Goal: Contribute content: Contribute content

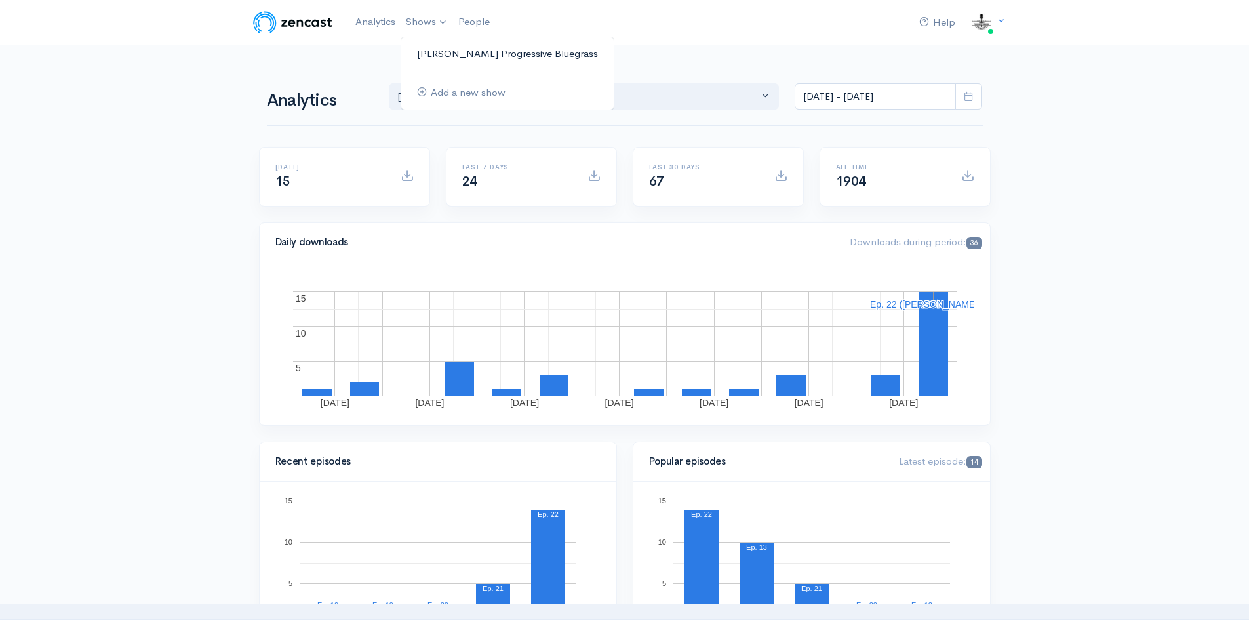
click at [445, 49] on link "[PERSON_NAME] Progressive Bluegrass" at bounding box center [507, 54] width 212 height 23
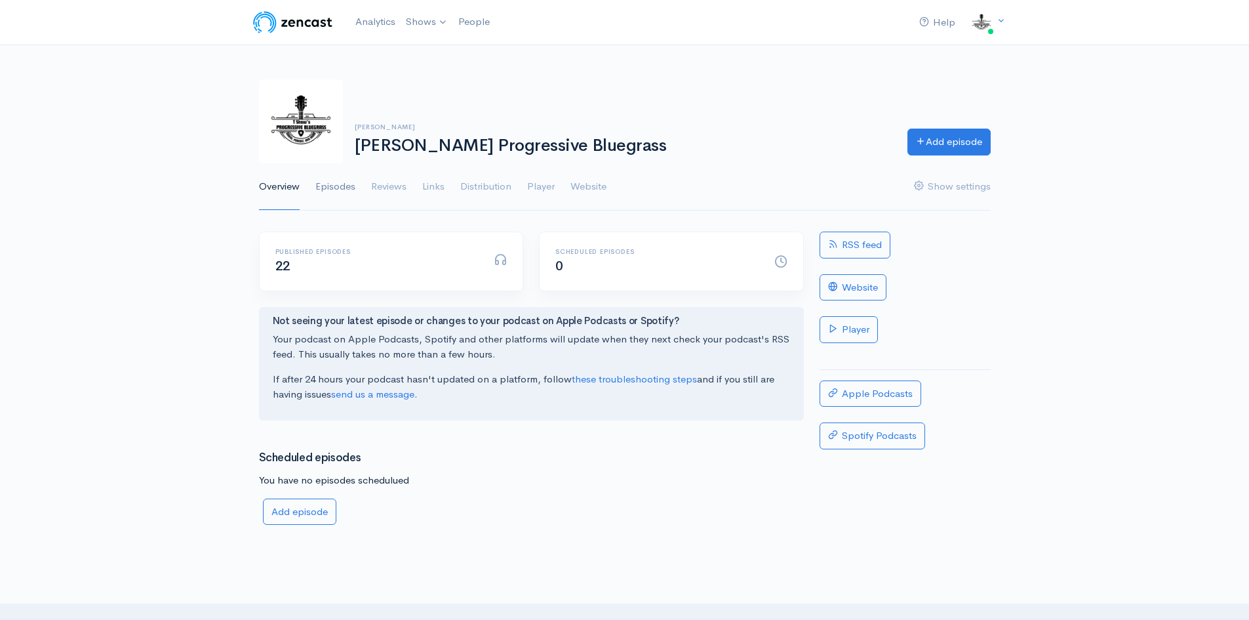
click at [341, 184] on link "Episodes" at bounding box center [335, 186] width 40 height 47
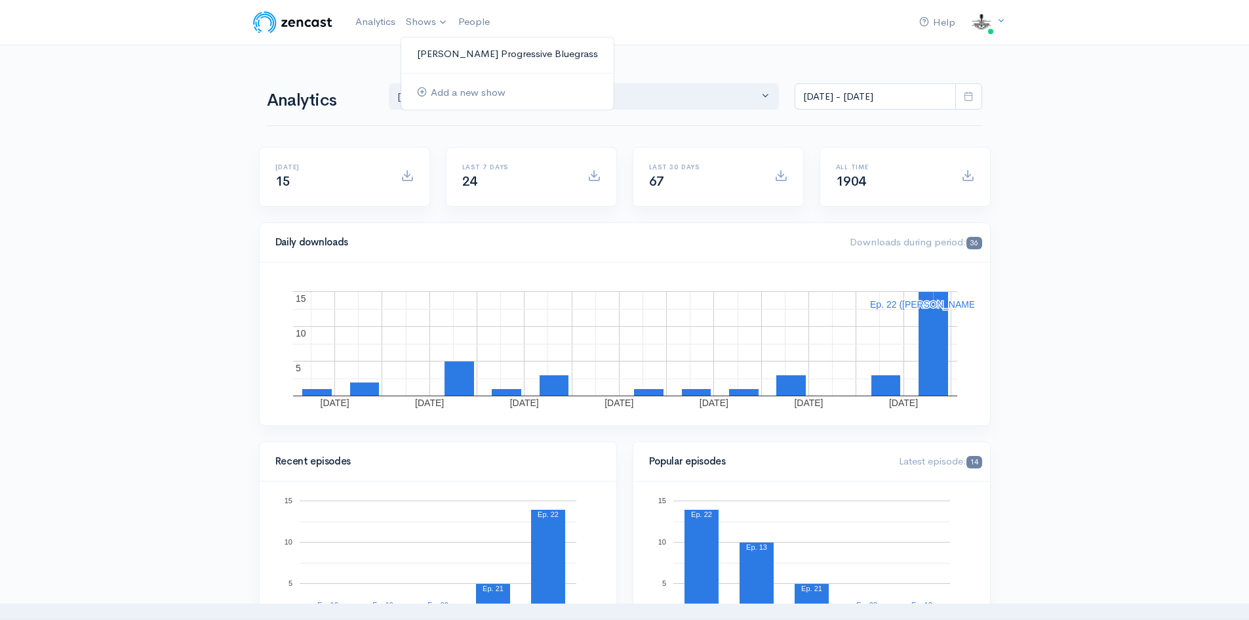
click at [452, 58] on link "[PERSON_NAME] Progressive Bluegrass" at bounding box center [507, 54] width 212 height 23
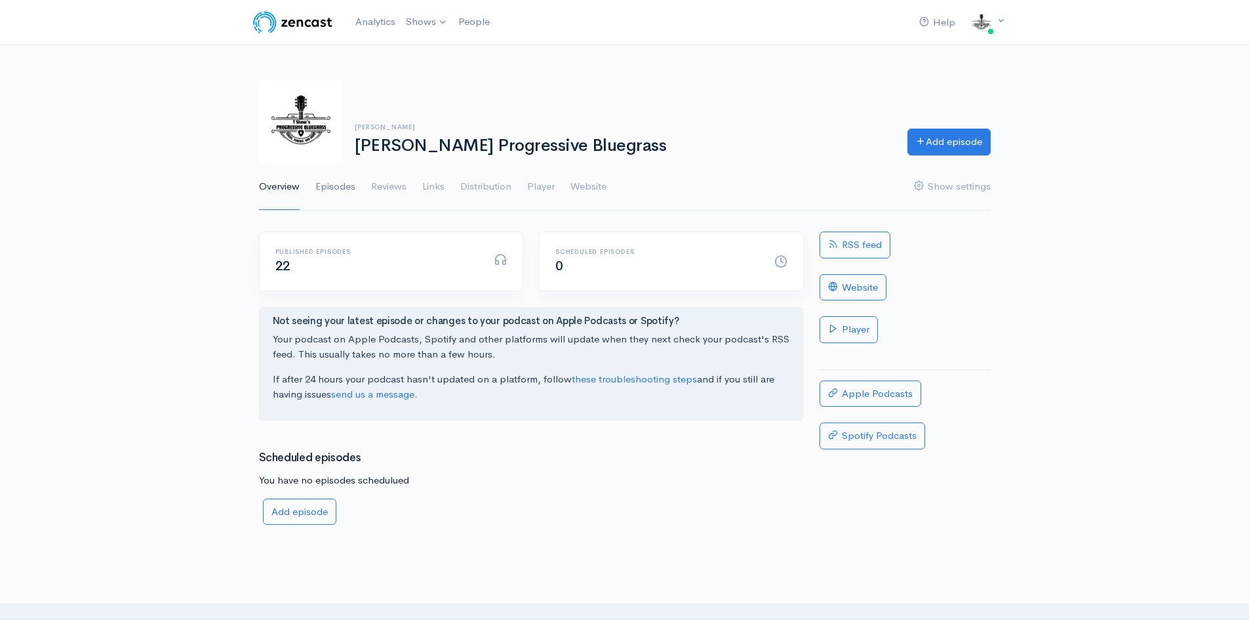
click at [346, 184] on link "Episodes" at bounding box center [335, 186] width 40 height 47
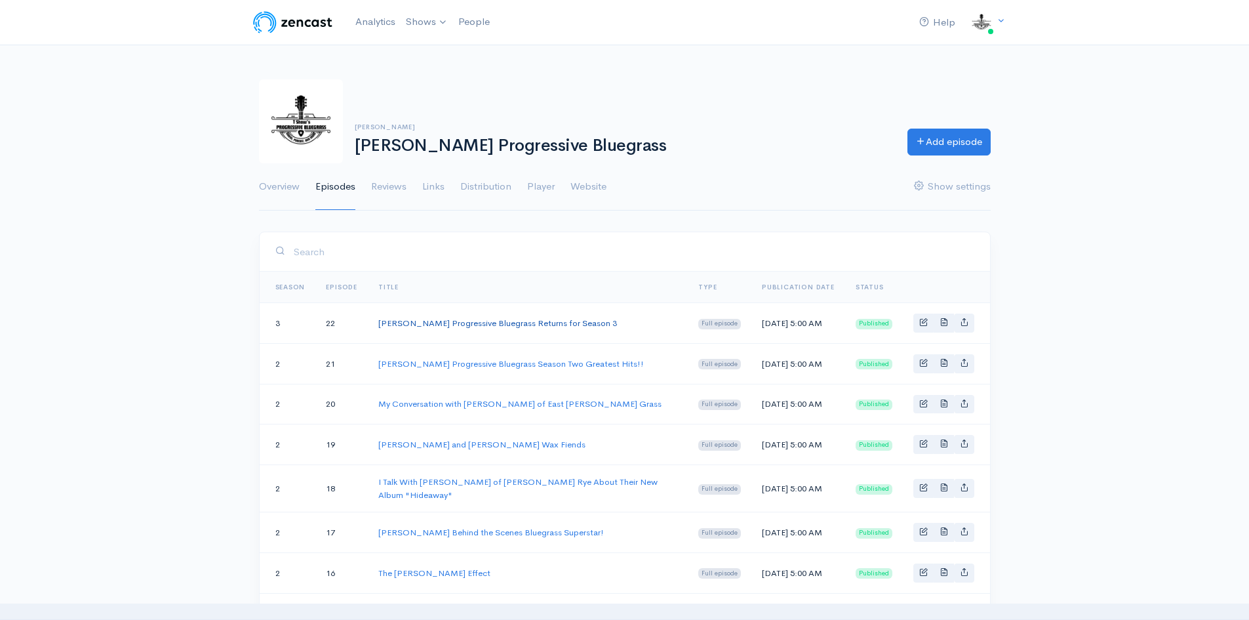
click at [491, 326] on link "T Shaw's Progressive Bluegrass Returns for Season 3" at bounding box center [497, 322] width 239 height 11
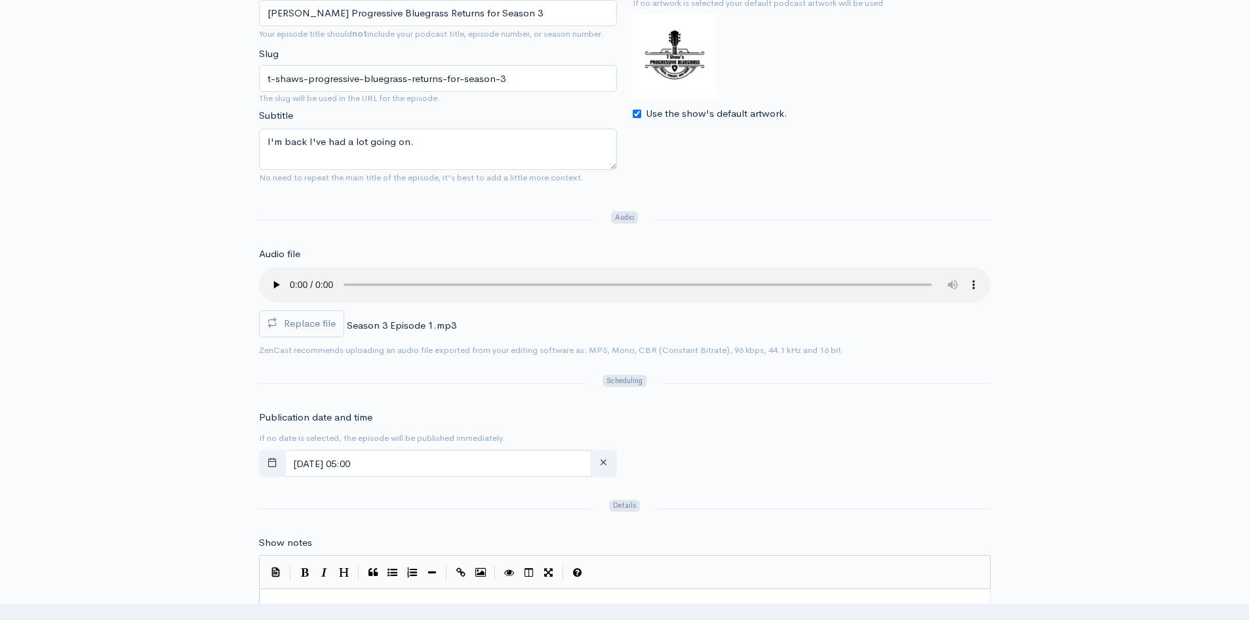
scroll to position [262, 0]
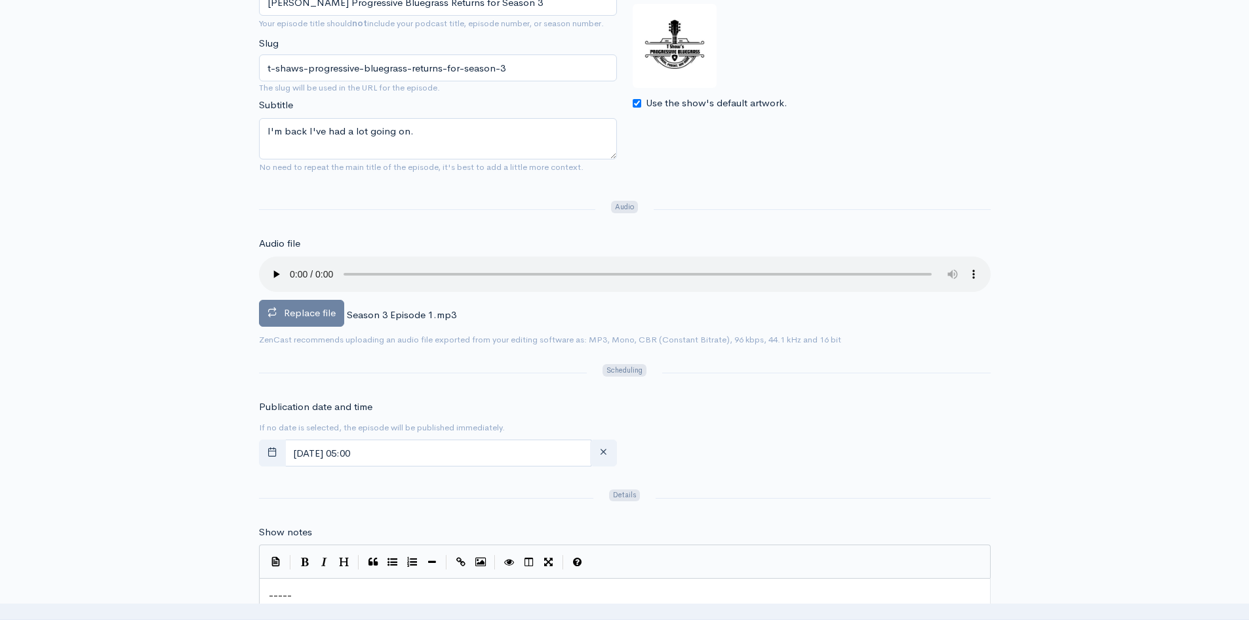
click at [311, 316] on span "Replace file" at bounding box center [310, 312] width 52 height 12
click at [0, 0] on input "Replace file" at bounding box center [0, 0] width 0 height 0
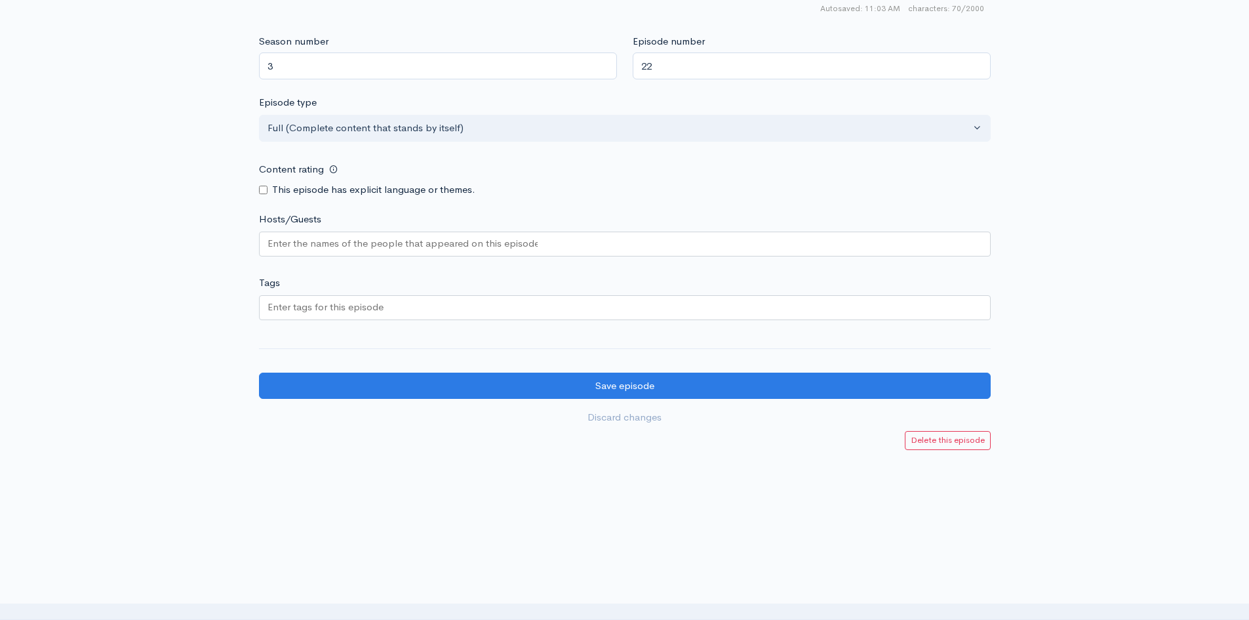
scroll to position [1084, 0]
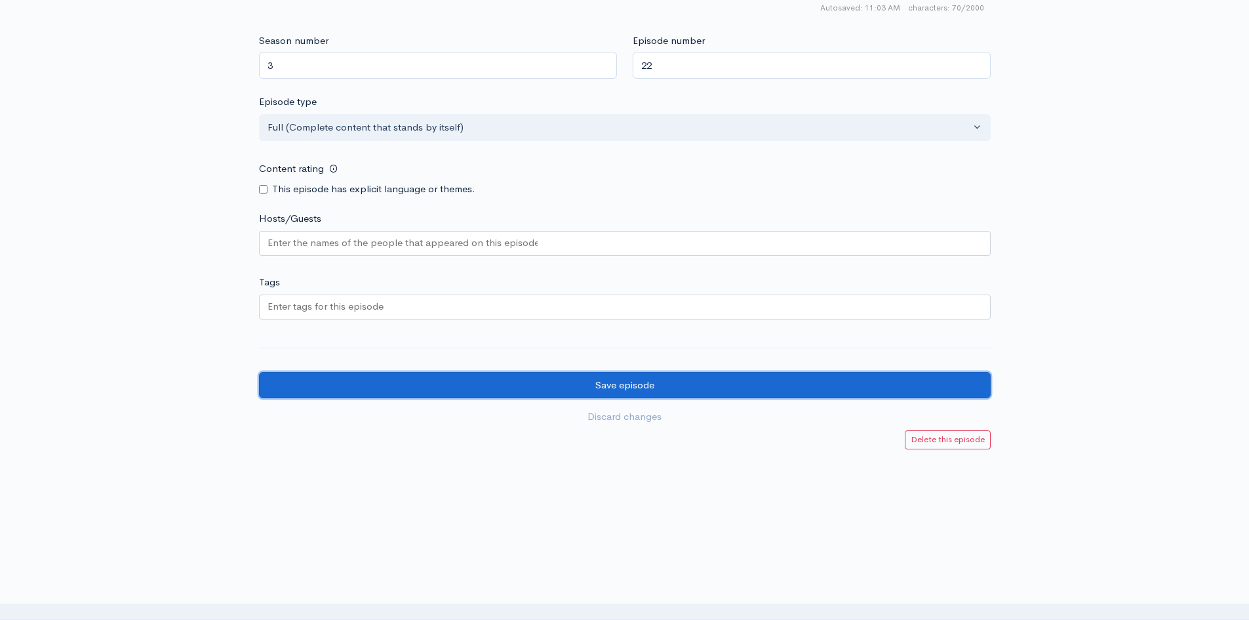
click at [408, 381] on input "Save episode" at bounding box center [625, 385] width 732 height 27
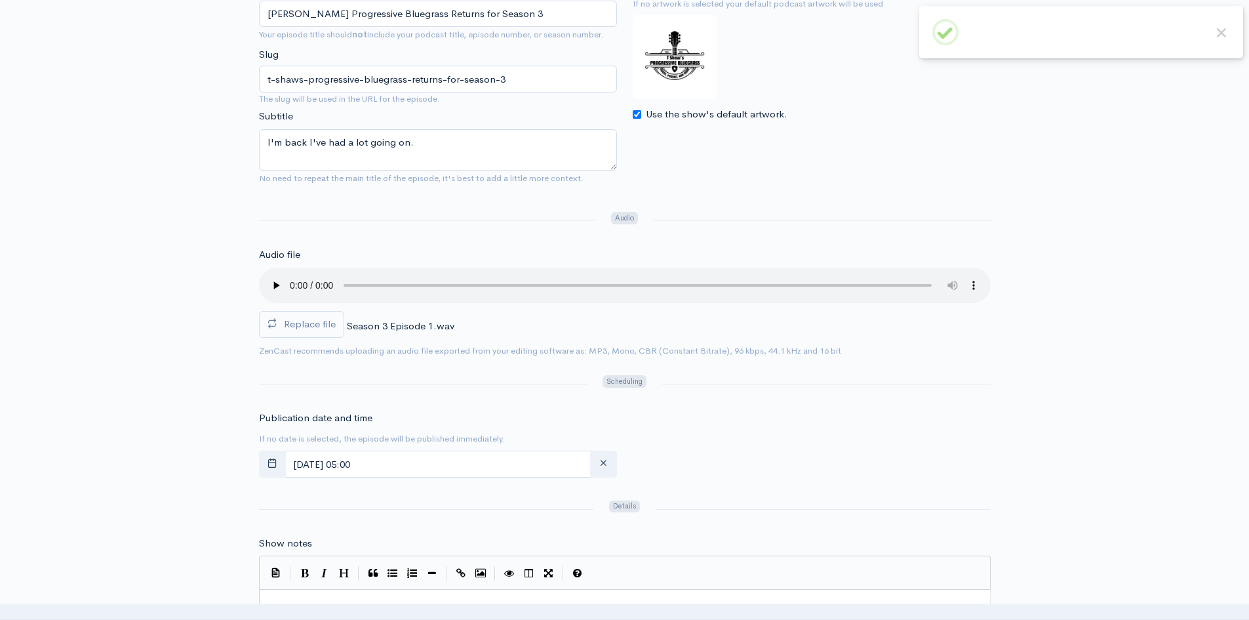
scroll to position [262, 0]
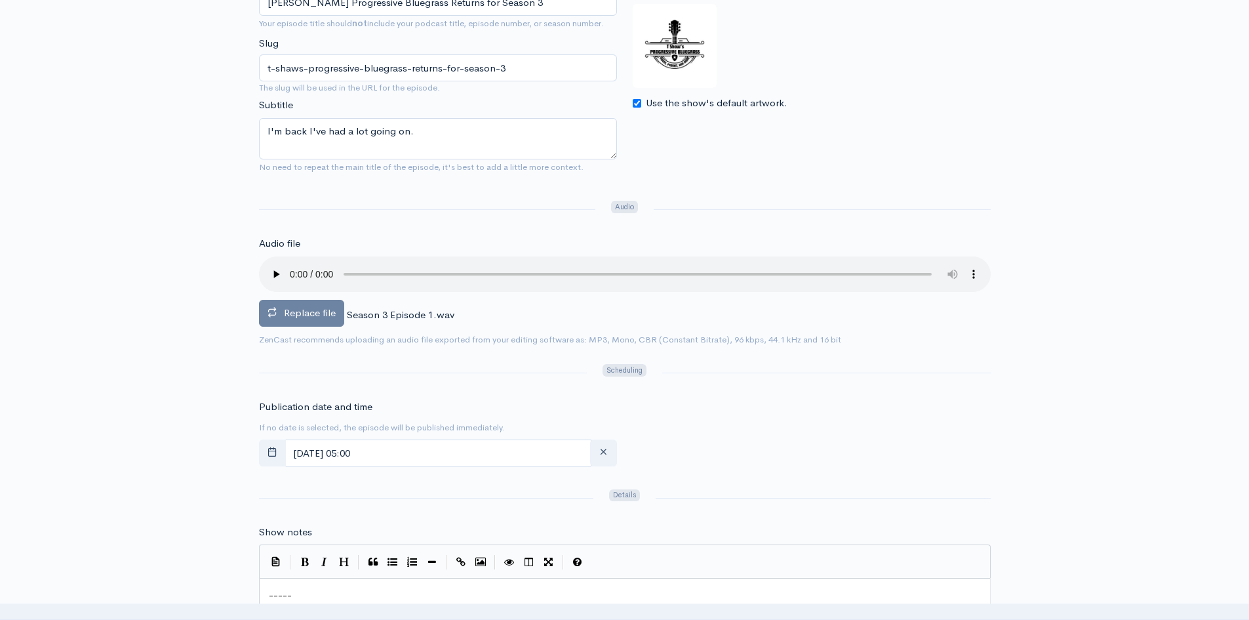
click at [328, 307] on span "Replace file" at bounding box center [310, 312] width 52 height 12
click at [0, 0] on input "Replace file" at bounding box center [0, 0] width 0 height 0
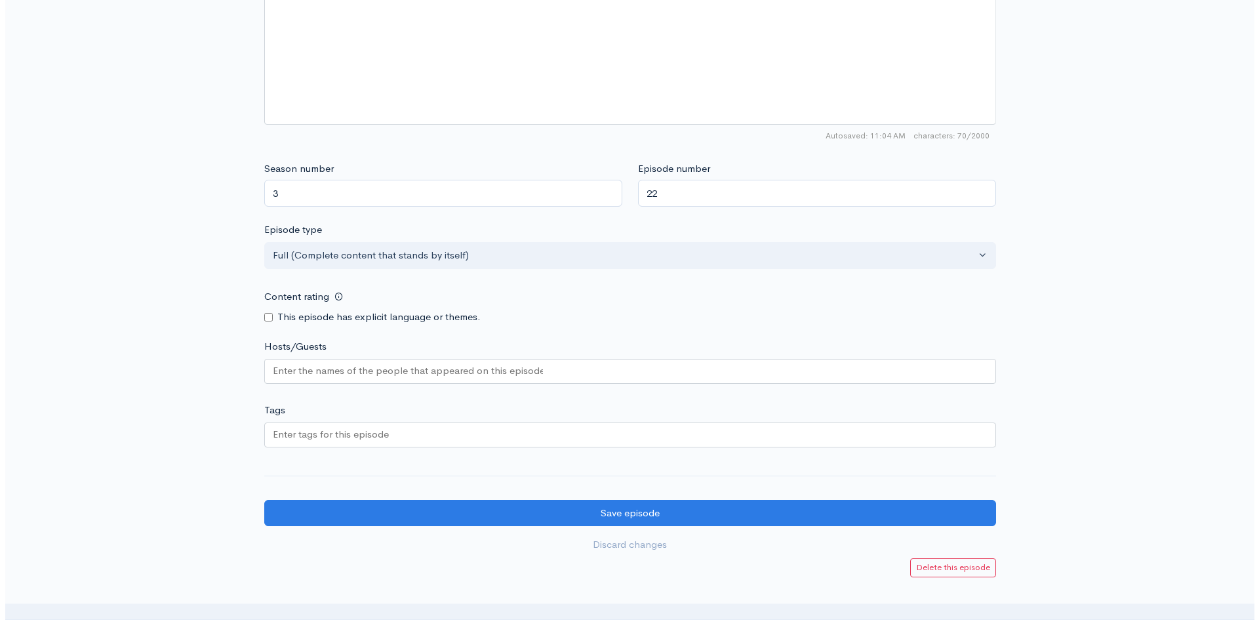
scroll to position [1049, 0]
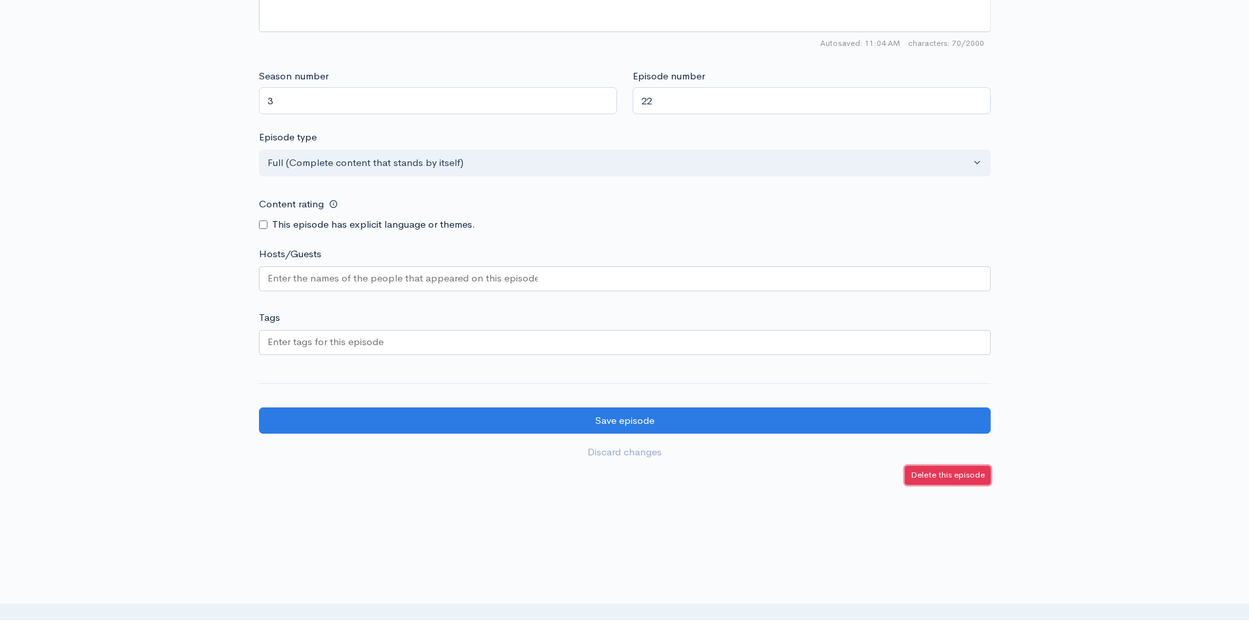
click at [955, 474] on small "Delete this episode" at bounding box center [948, 474] width 74 height 11
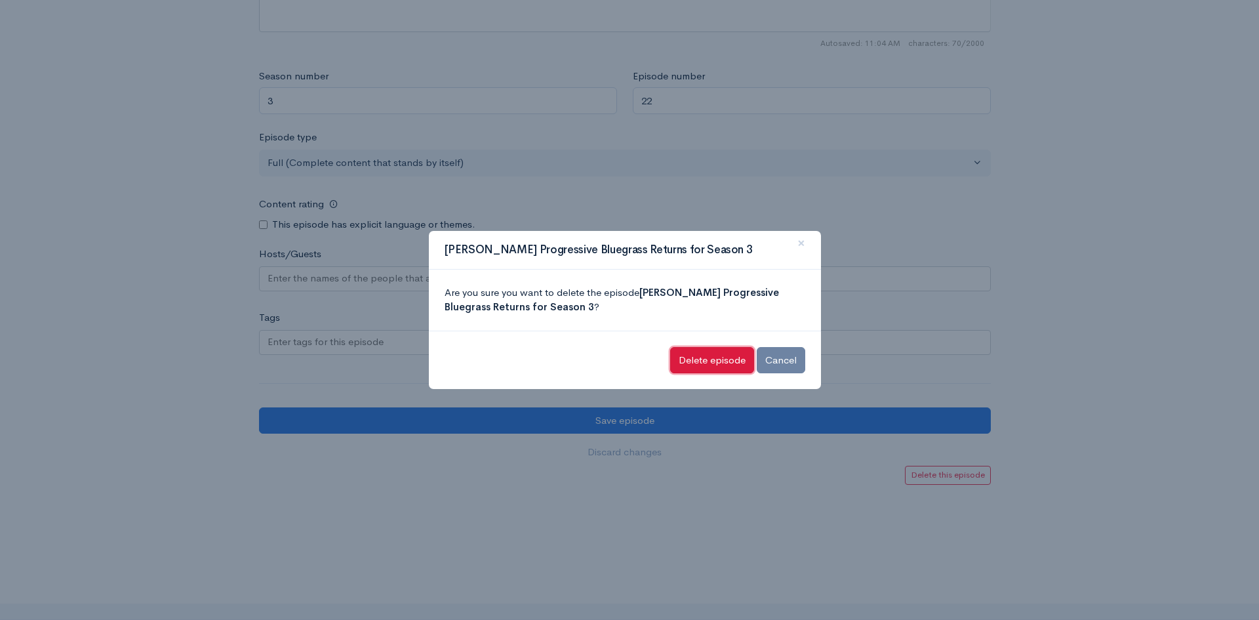
click at [716, 361] on input "Delete episode" at bounding box center [712, 360] width 84 height 27
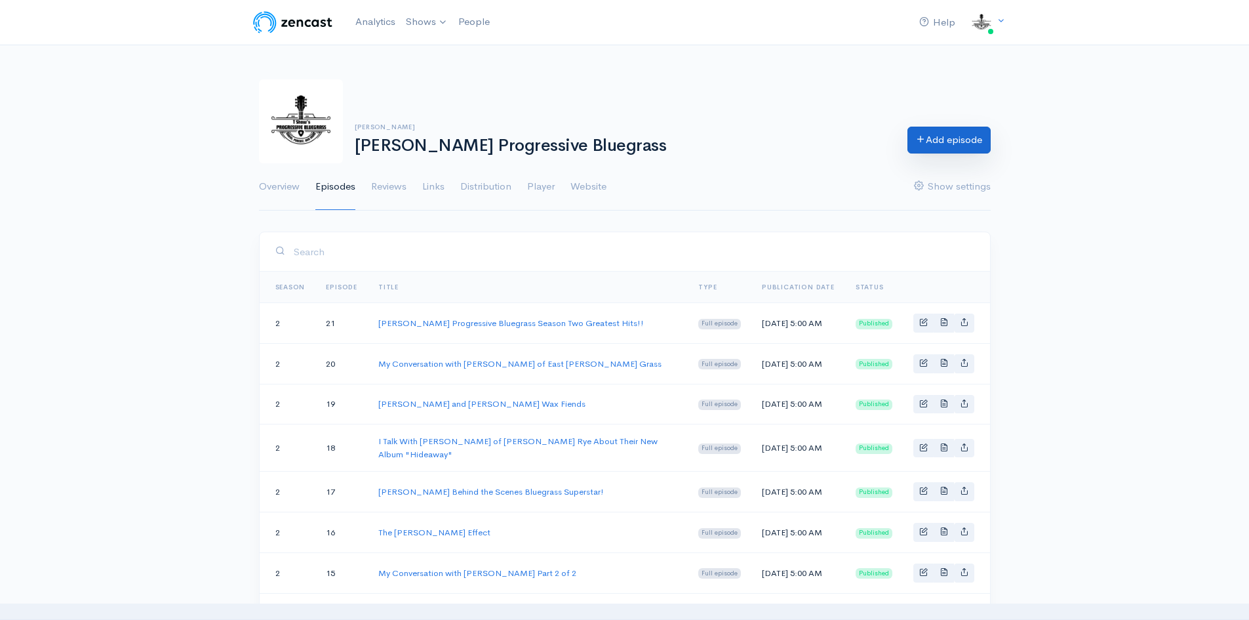
click at [924, 136] on link "Add episode" at bounding box center [948, 140] width 83 height 27
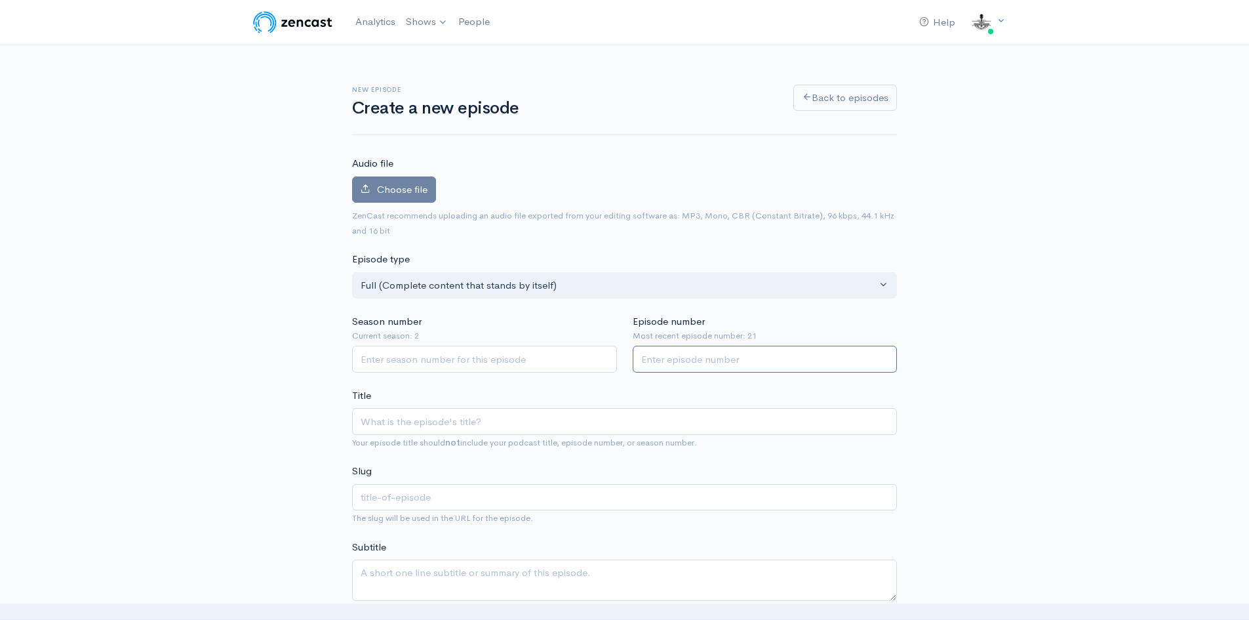
click at [664, 361] on input "Episode number" at bounding box center [765, 359] width 265 height 27
type input "22"
click at [395, 355] on input "Season number" at bounding box center [484, 359] width 265 height 27
type input "3"
drag, startPoint x: 520, startPoint y: 414, endPoint x: 159, endPoint y: 401, distance: 361.5
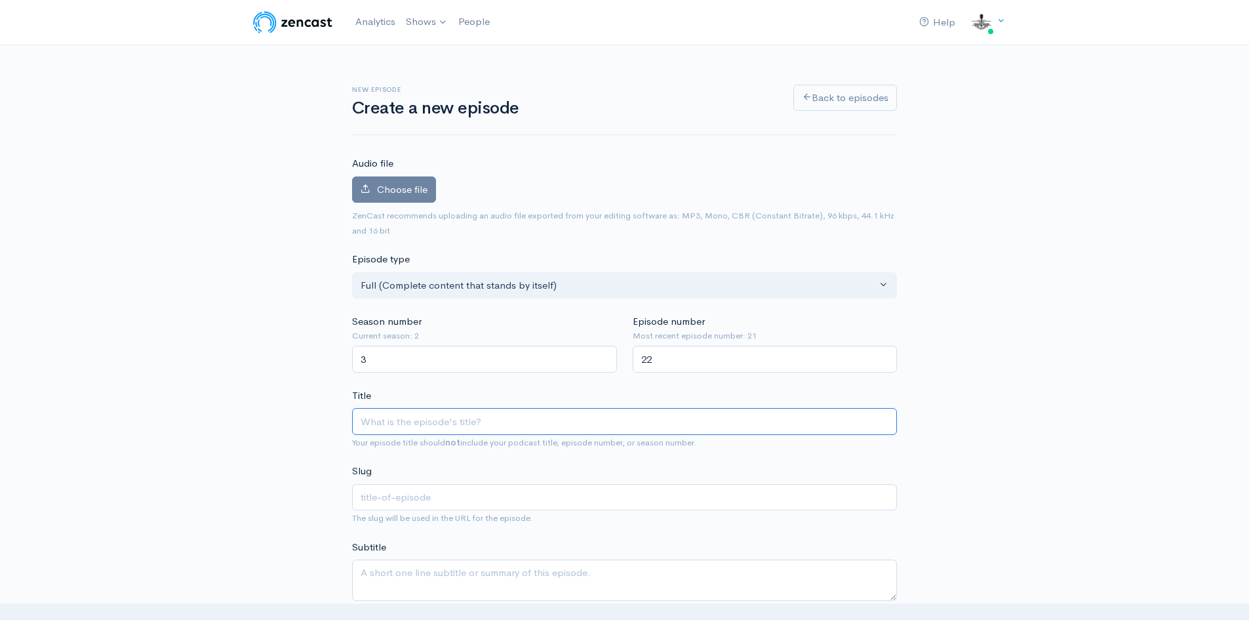
type input "I"
type input "i"
type input "I'm"
type input "im"
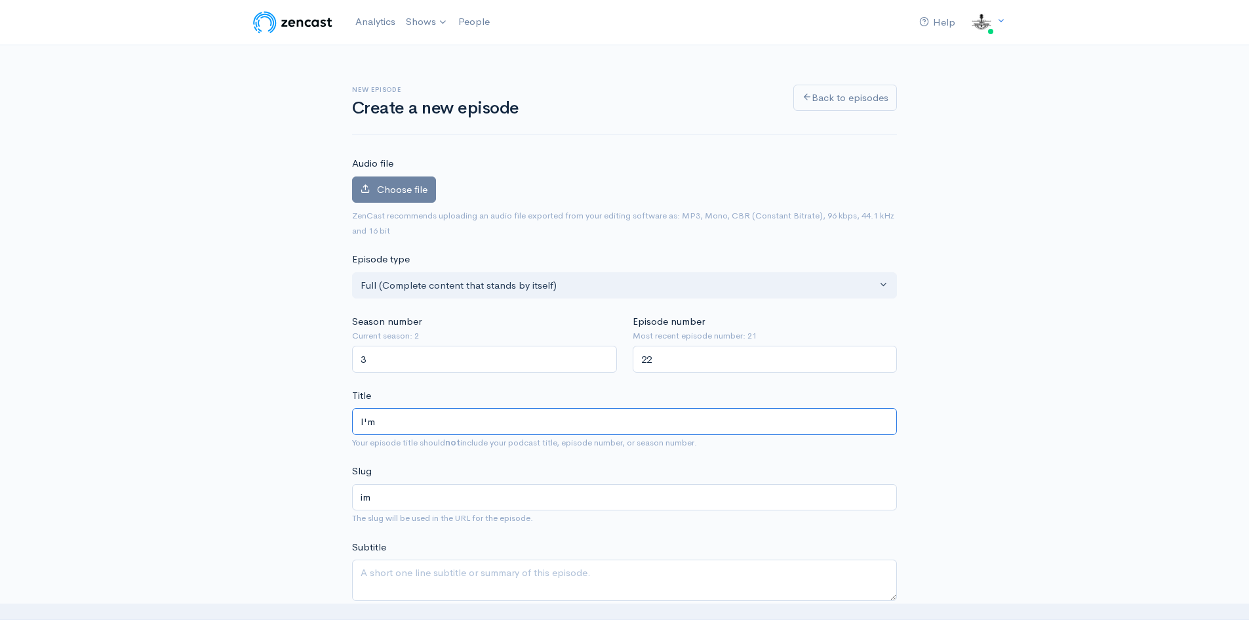
type input "I'm B"
type input "im-b"
type input "I'm Bac"
type input "im-bac"
type input "I'm Back"
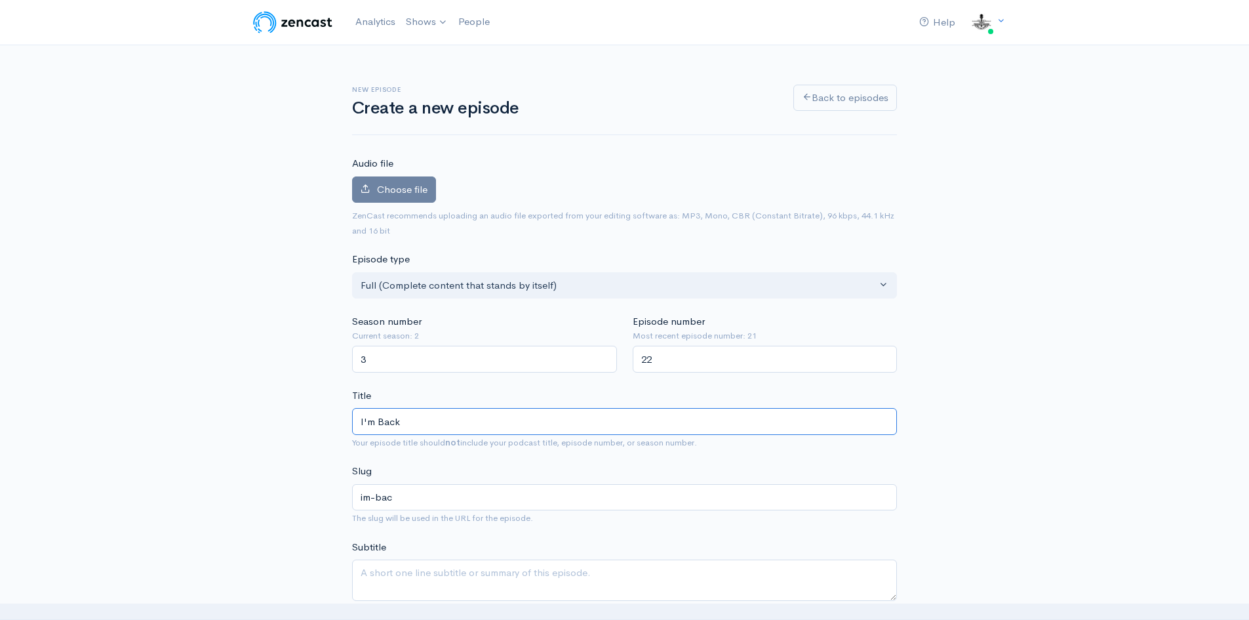
type input "im-back"
type input "I'm Back f"
type input "im-back-f"
type input "I'm Back fo"
type input "im-back-fo"
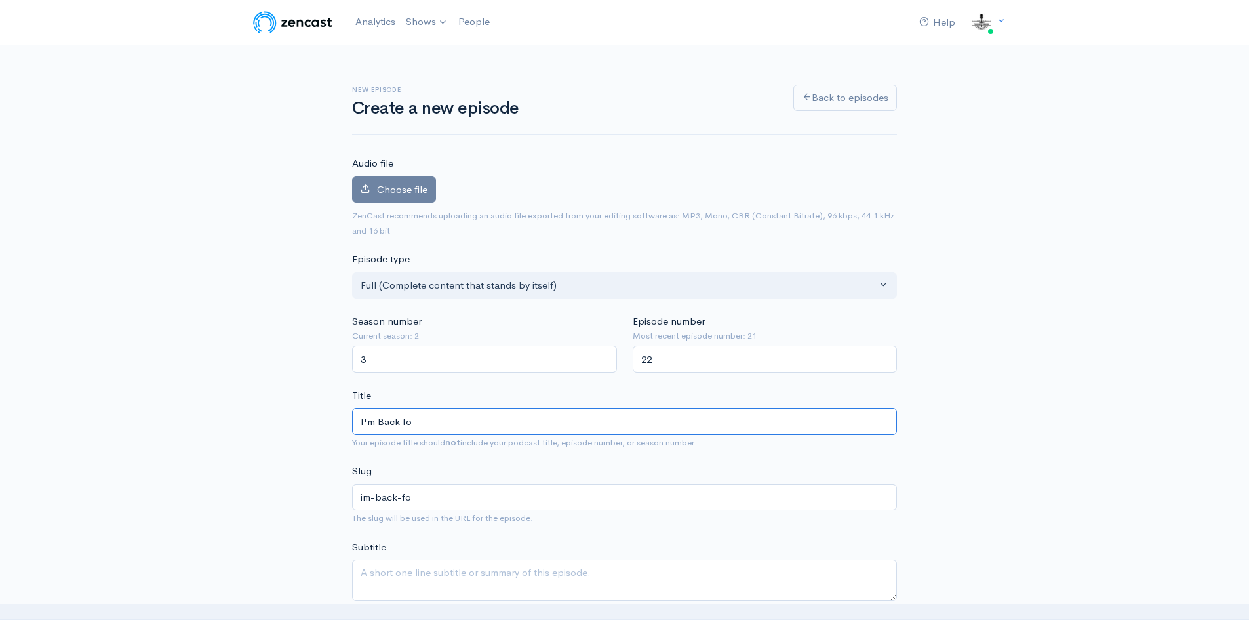
type input "I'm Back for"
type input "im-back-for"
type input "I'm Back for S"
type input "im-back-for-s"
type input "I'm Back for Se"
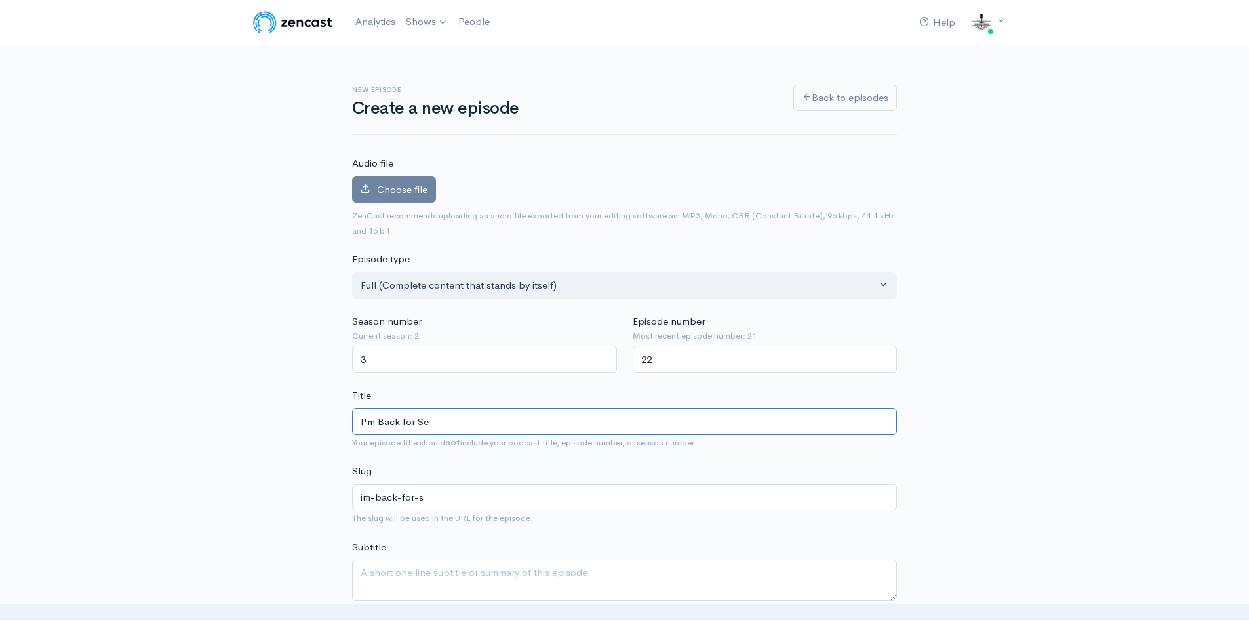
type input "im-back-for-se"
type input "I'm Back for Sea"
type input "im-back-for-sea"
type input "I'm Back for Seaso"
type input "im-back-for-seas"
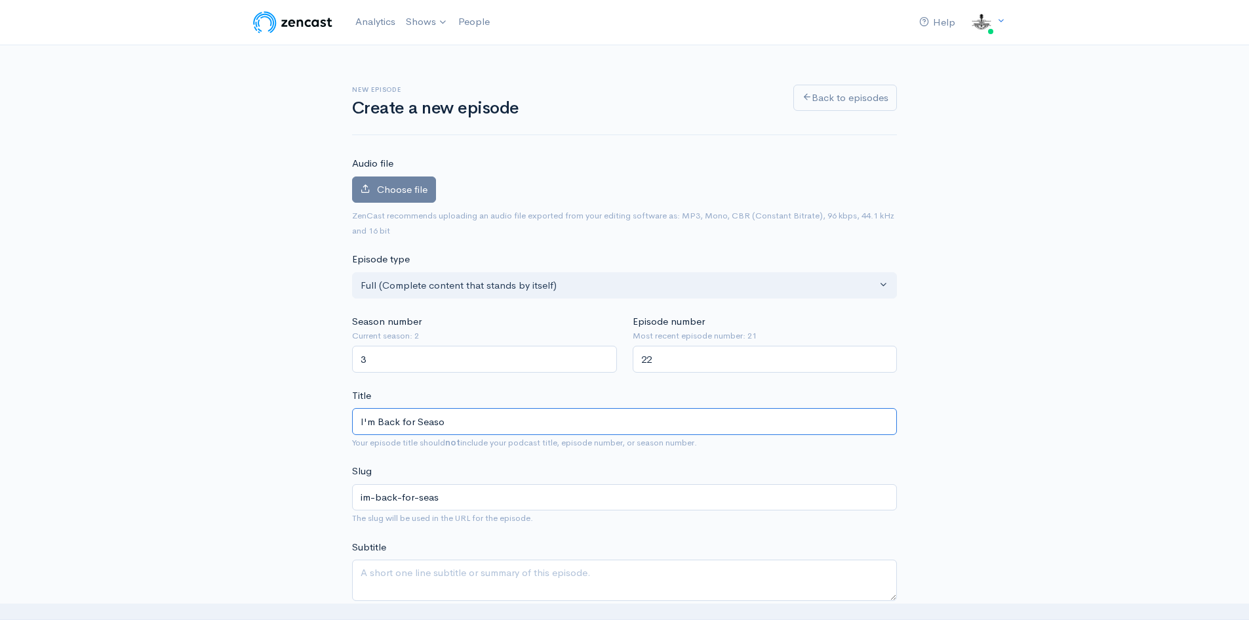
type input "I'm Back for Season"
type input "im-back-for-season"
type input "I'm Back for Season 3"
type input "im-back-for-season-3"
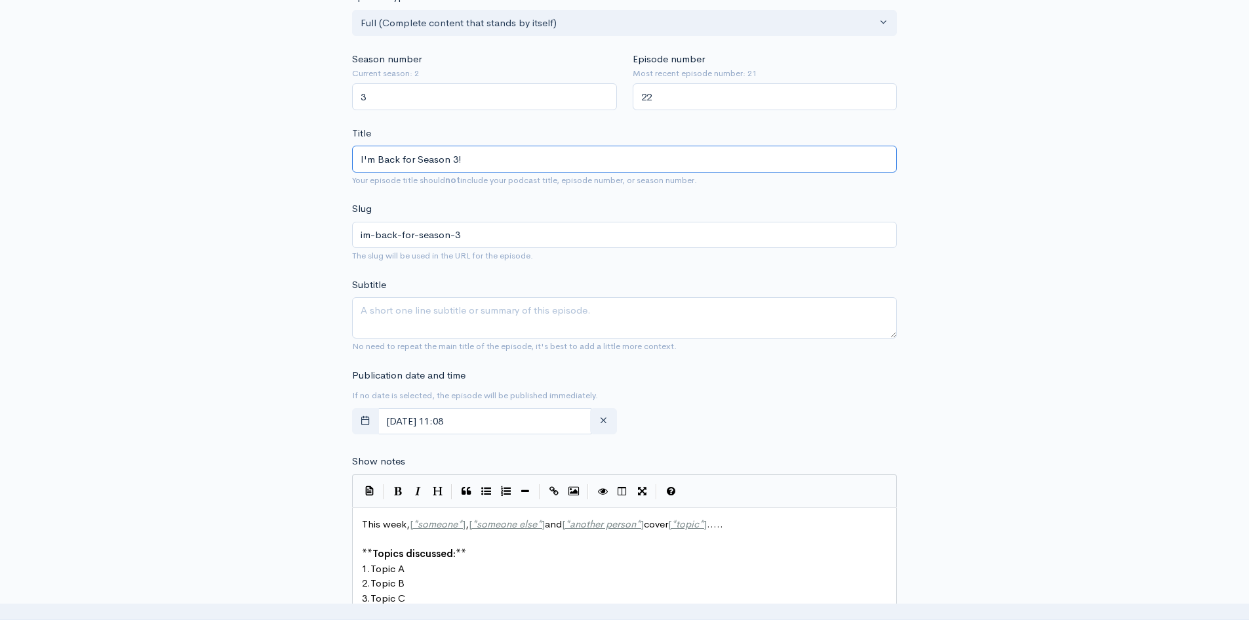
type input "I'm Back for Season 3!"
click at [371, 313] on textarea "Subtitle" at bounding box center [624, 317] width 545 height 41
click at [368, 307] on textarea "Subtitle" at bounding box center [624, 317] width 545 height 41
paste textarea "After a long hiatus I’m finally back!"
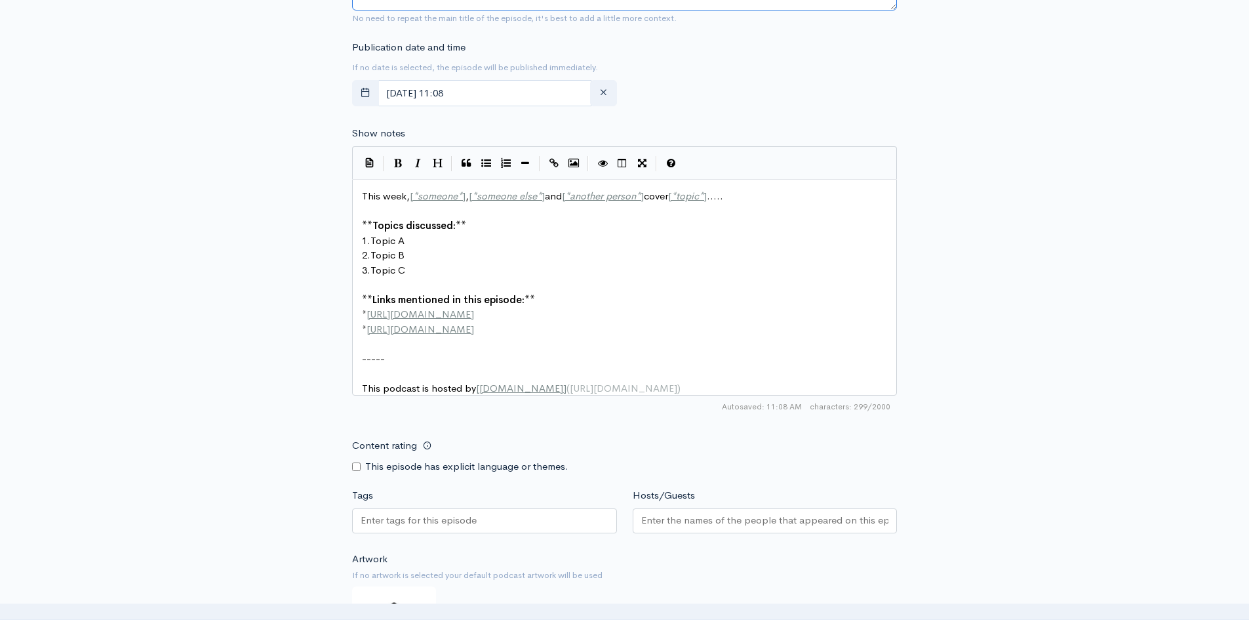
type textarea "After a long hiatus I’m finally back!"
drag, startPoint x: 363, startPoint y: 194, endPoint x: 736, endPoint y: 195, distance: 373.1
type textarea "​This week, [*someone*], [*someone else*] and [*another person*] cover [*topic*…"
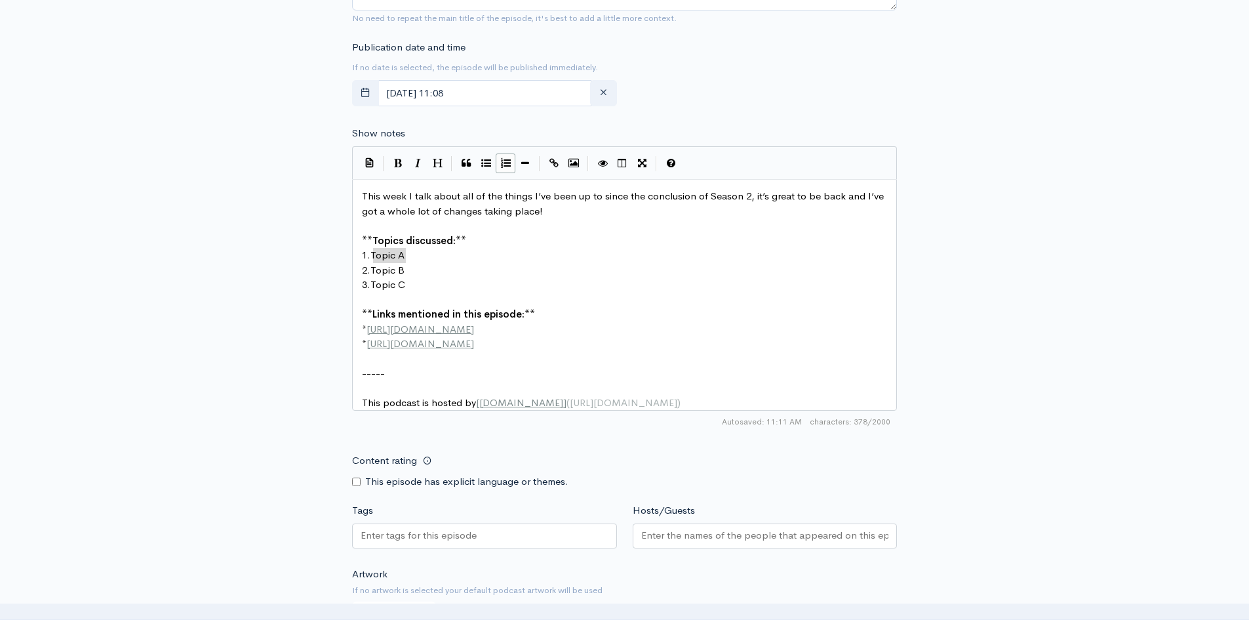
drag, startPoint x: 374, startPoint y: 254, endPoint x: 416, endPoint y: 258, distance: 42.1
type textarea "What I've been up to"
type textarea "doing."
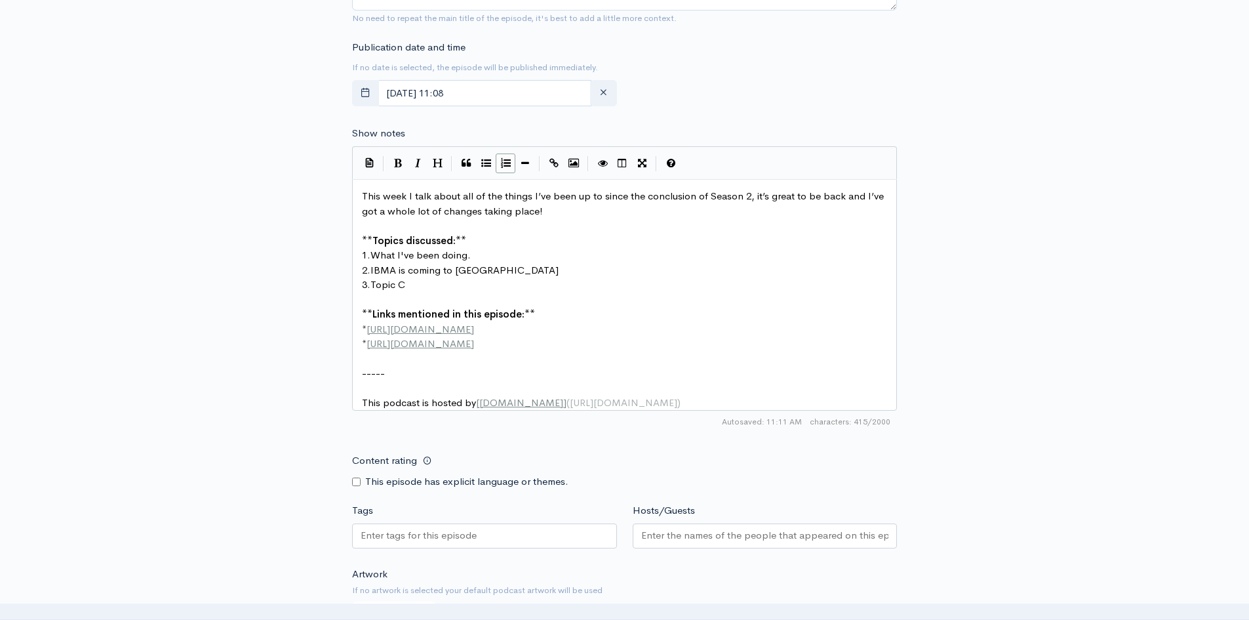
type textarea "IBMA is coming to Chattanooga!"
type textarea "opic C"
drag, startPoint x: 376, startPoint y: 286, endPoint x: 416, endPoint y: 288, distance: 40.7
type textarea "What I've got up my slee3"
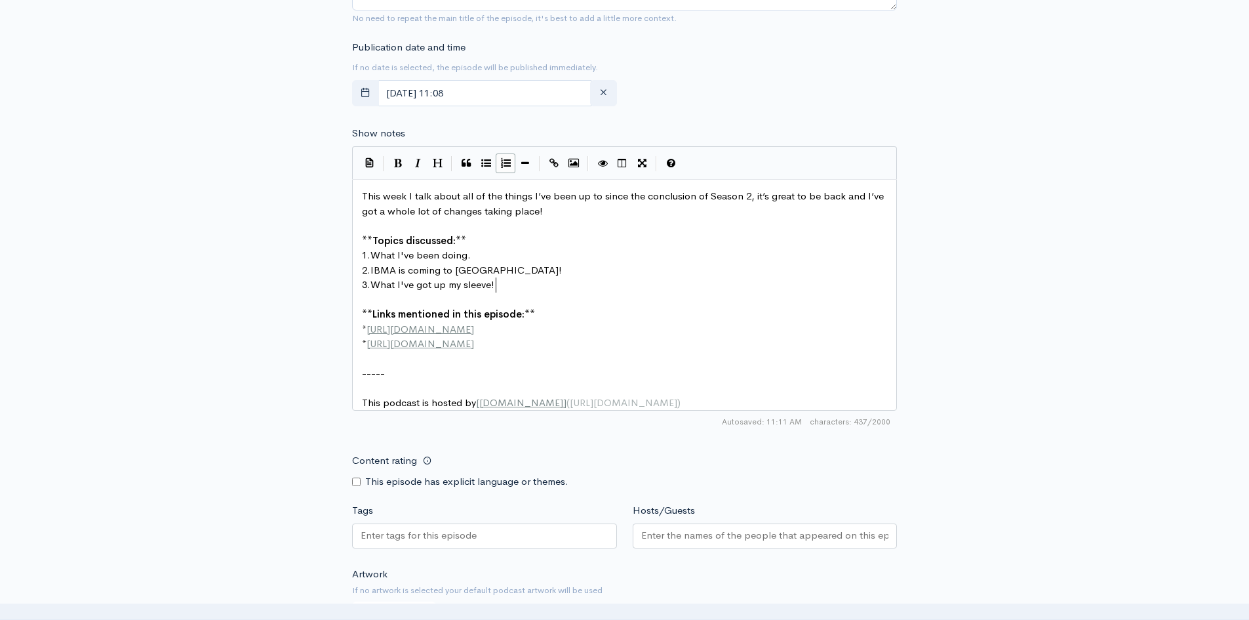
scroll to position [5, 16]
type textarea "ve!"
drag, startPoint x: 370, startPoint y: 327, endPoint x: 461, endPoint y: 328, distance: 91.1
paste textarea
type textarea "​"
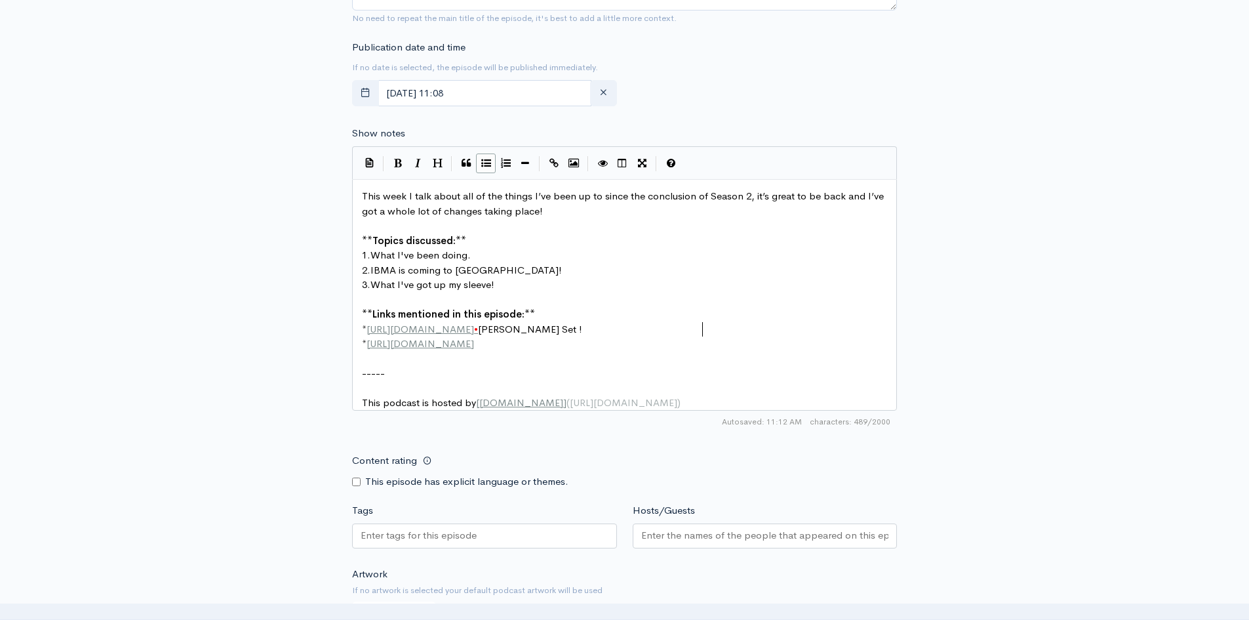
scroll to position [5, 85]
type textarea "Jack Williams Set ! Allan Shar"
type textarea "w Tribute"
drag, startPoint x: 371, startPoint y: 344, endPoint x: 494, endPoint y: 349, distance: 122.7
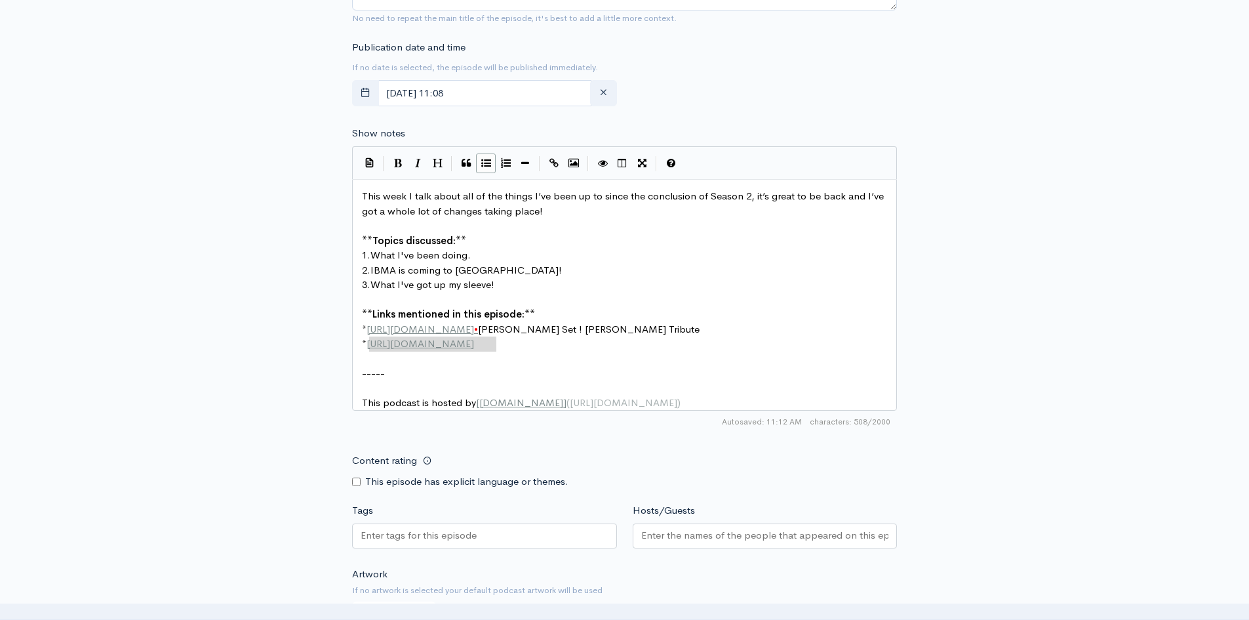
paste textarea
type textarea "​ Jack Willi"
type textarea "ams Set 2 Allan Shaw Tribute"
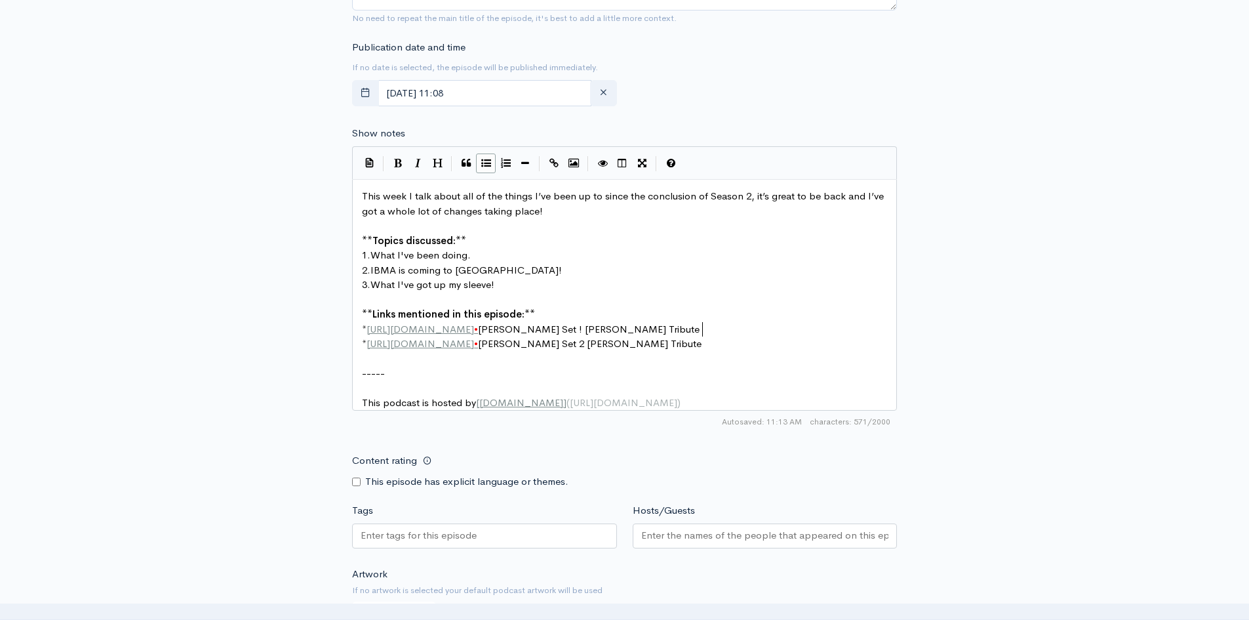
click at [700, 327] on span "Jack Williams Set ! Allan Shaw Tribute" at bounding box center [589, 329] width 222 height 12
type textarea "1"
click at [806, 344] on pre "* https://youtu.be/FT2-x_whtRE?si=T1-W1vbsSfGdT5SL • Jack Williams Set 2 Allan …" at bounding box center [629, 343] width 540 height 15
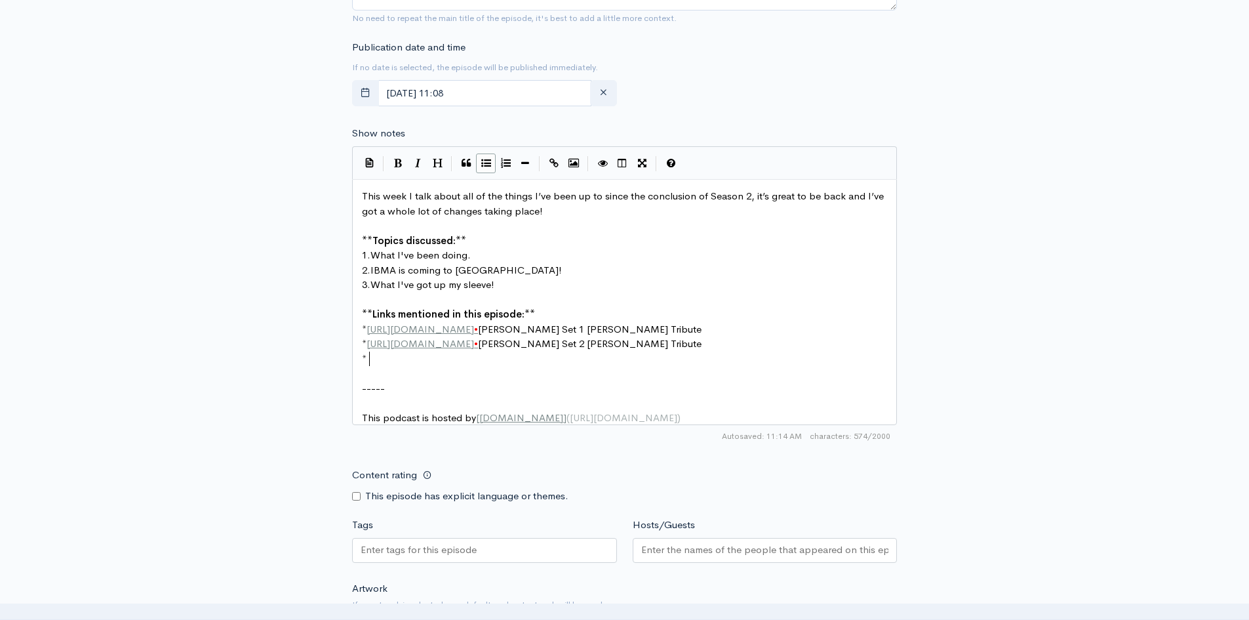
scroll to position [0, 0]
paste textarea
type textarea "​ All"
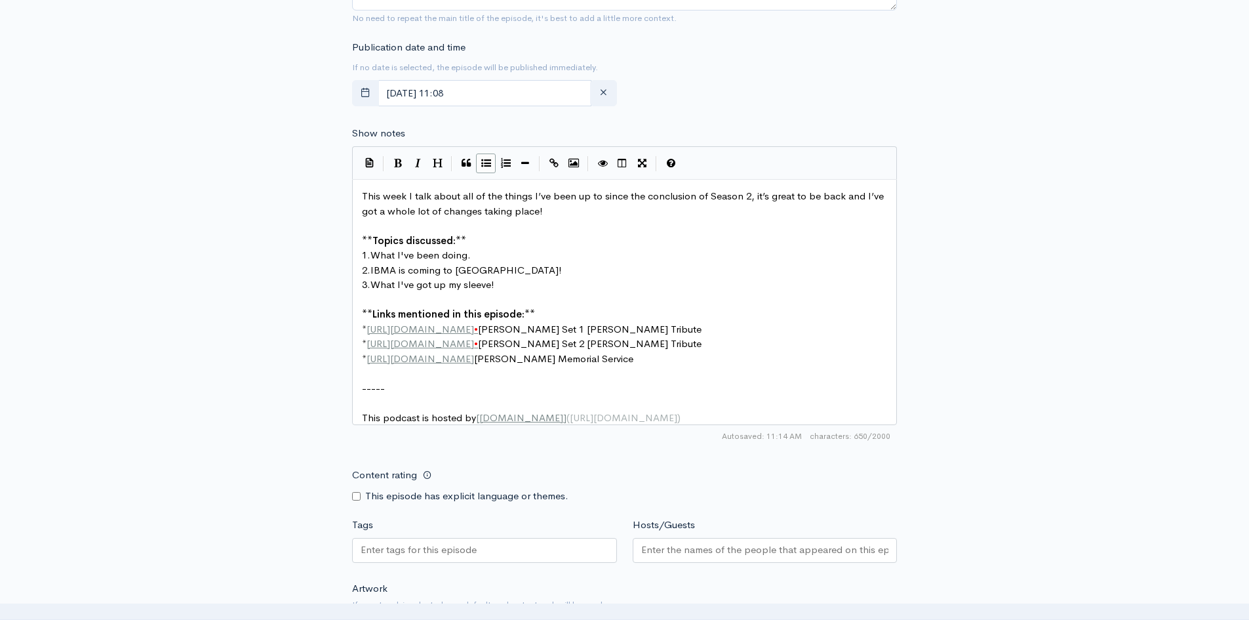
type textarea "an Shaw Memorial Service"
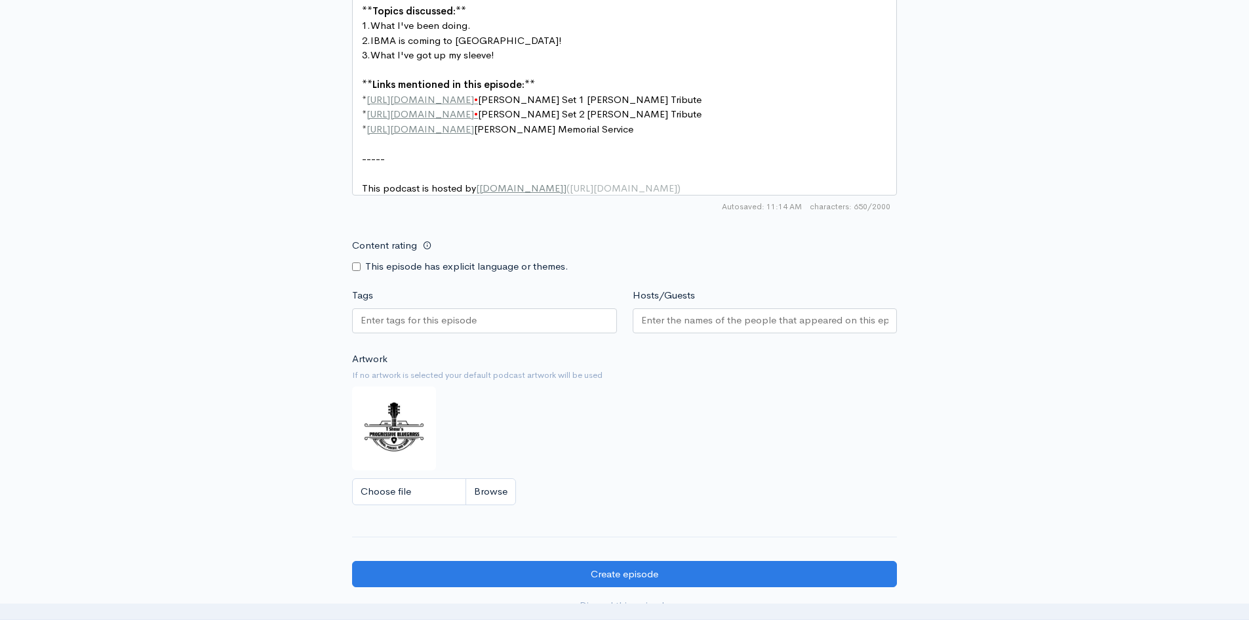
scroll to position [983, 0]
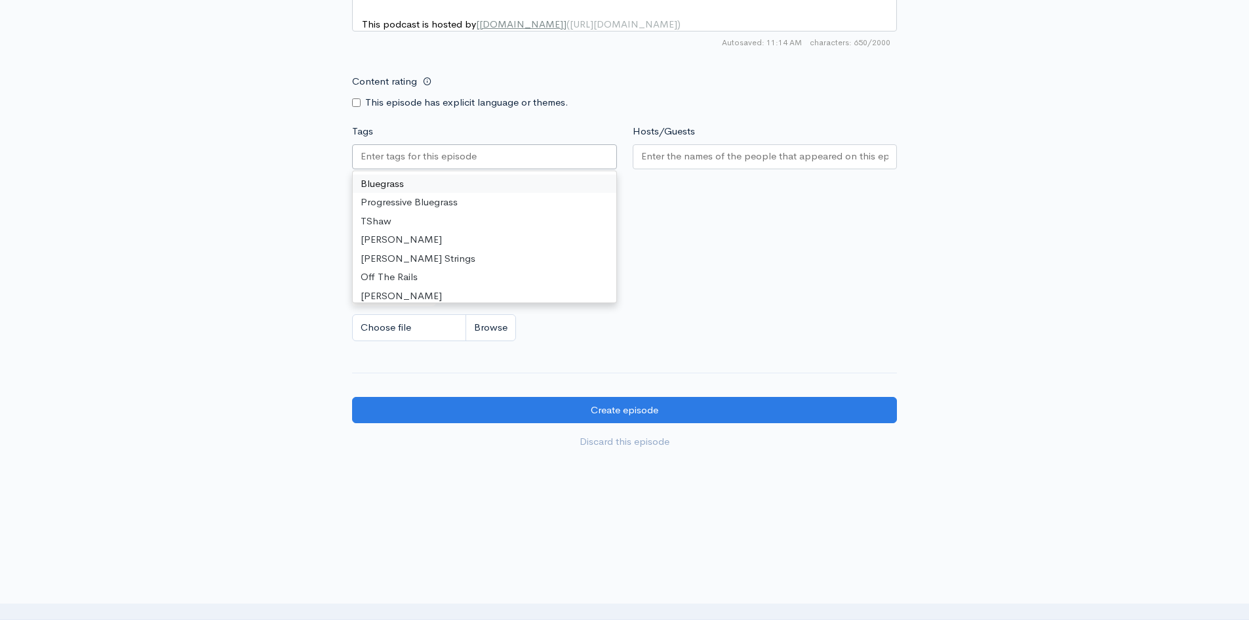
click at [395, 164] on input "Tags" at bounding box center [420, 156] width 118 height 15
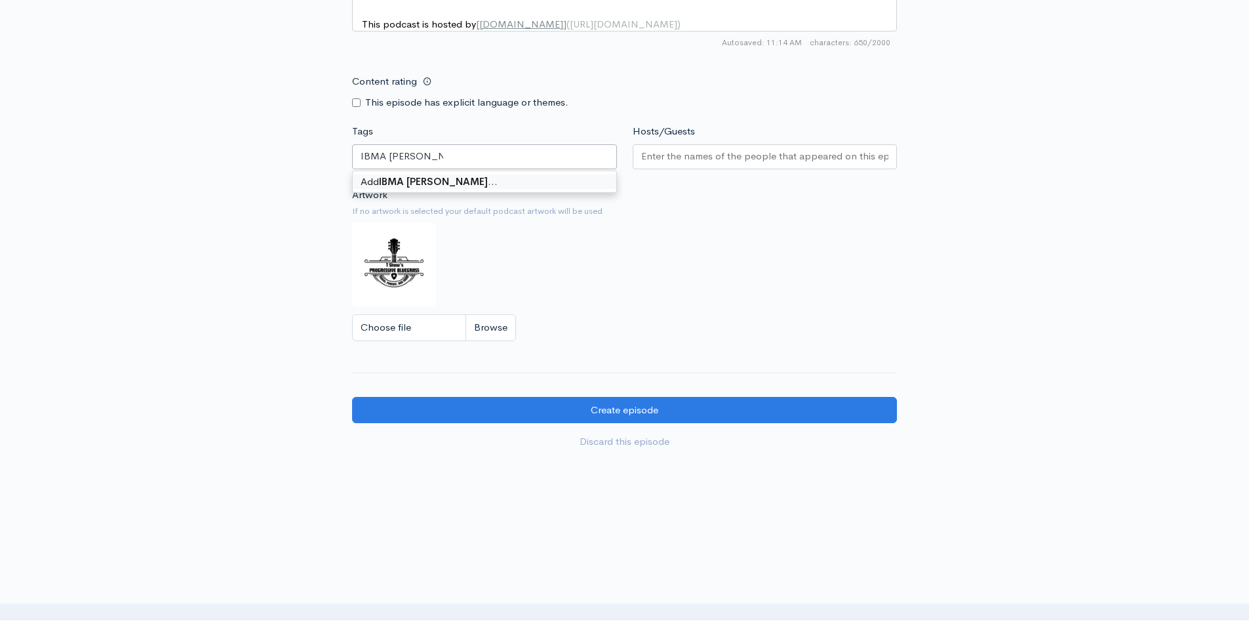
type input "IBMA Trevor Shaw"
click at [645, 163] on input "Hosts/Guests" at bounding box center [765, 156] width 248 height 15
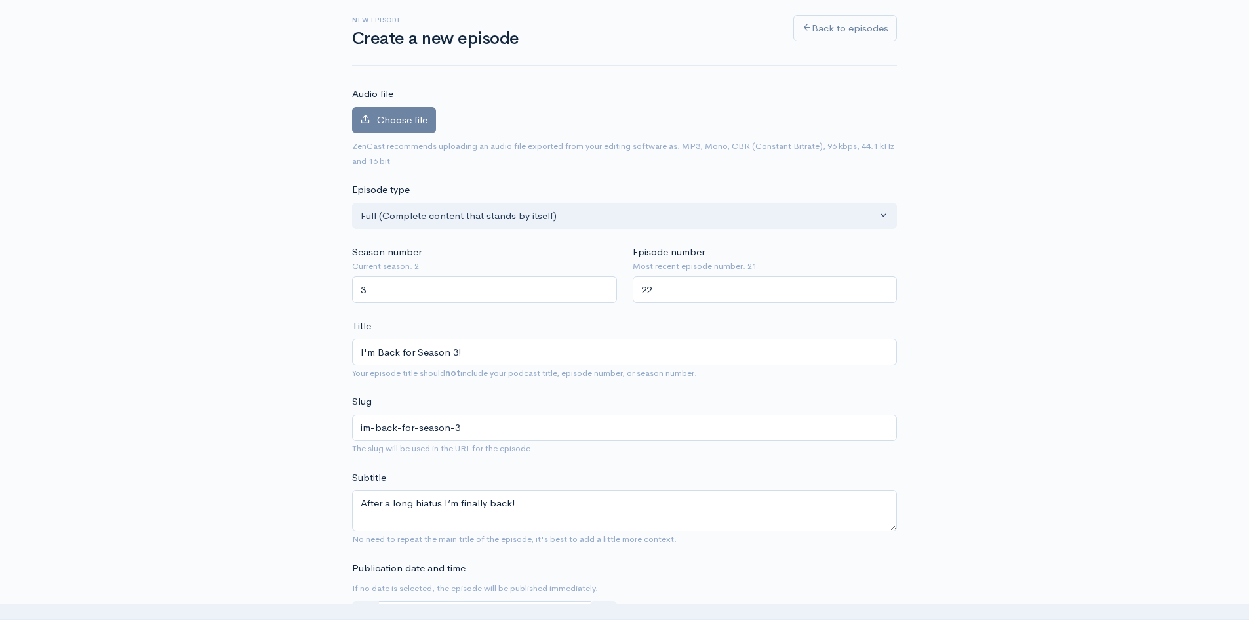
scroll to position [0, 0]
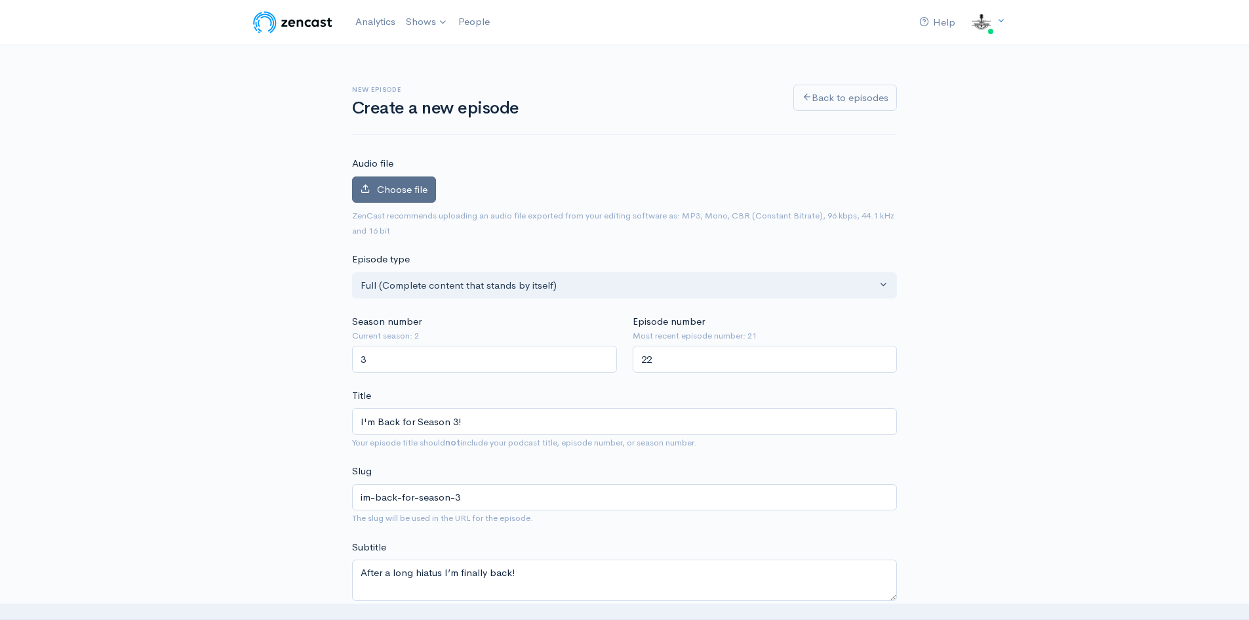
type input "[PERSON_NAME]"
click at [415, 191] on span "Choose file" at bounding box center [402, 189] width 50 height 12
click at [0, 0] on input "Choose file" at bounding box center [0, 0] width 0 height 0
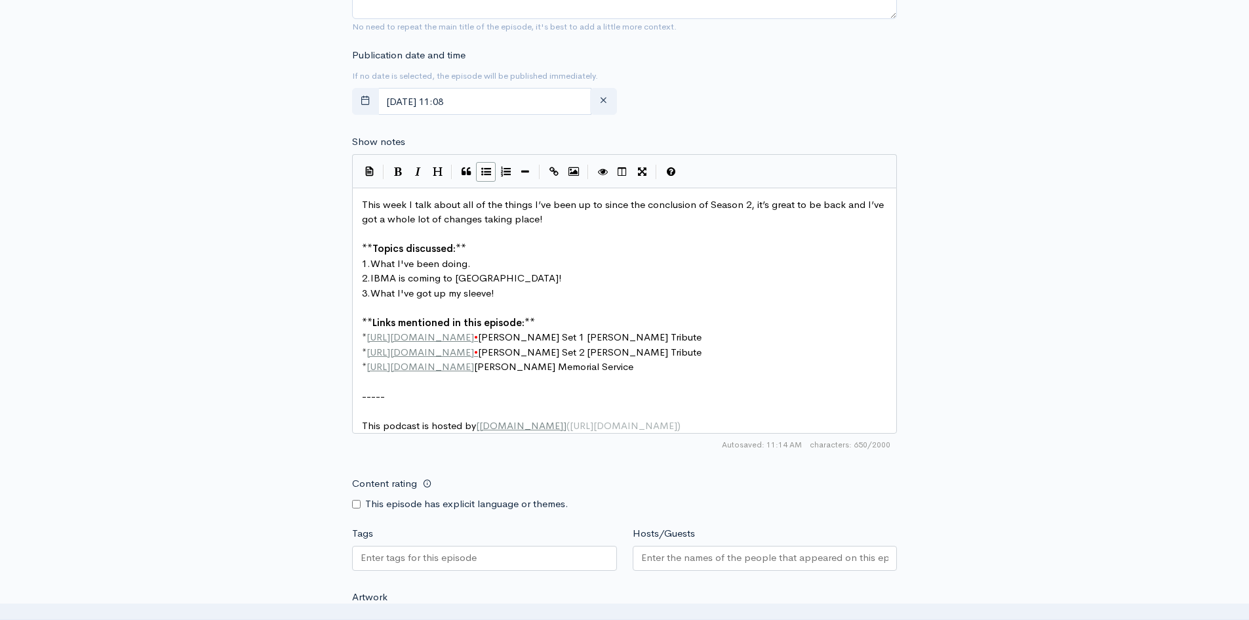
scroll to position [1088, 0]
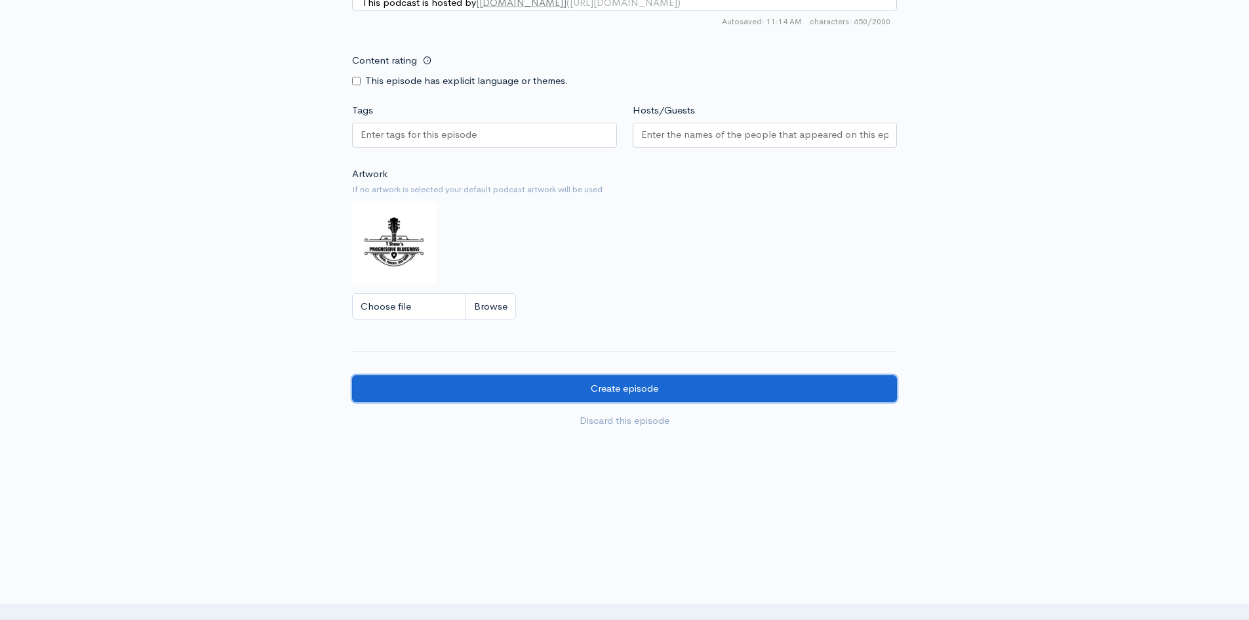
click at [634, 389] on input "Create episode" at bounding box center [624, 388] width 545 height 27
